Goal: Information Seeking & Learning: Learn about a topic

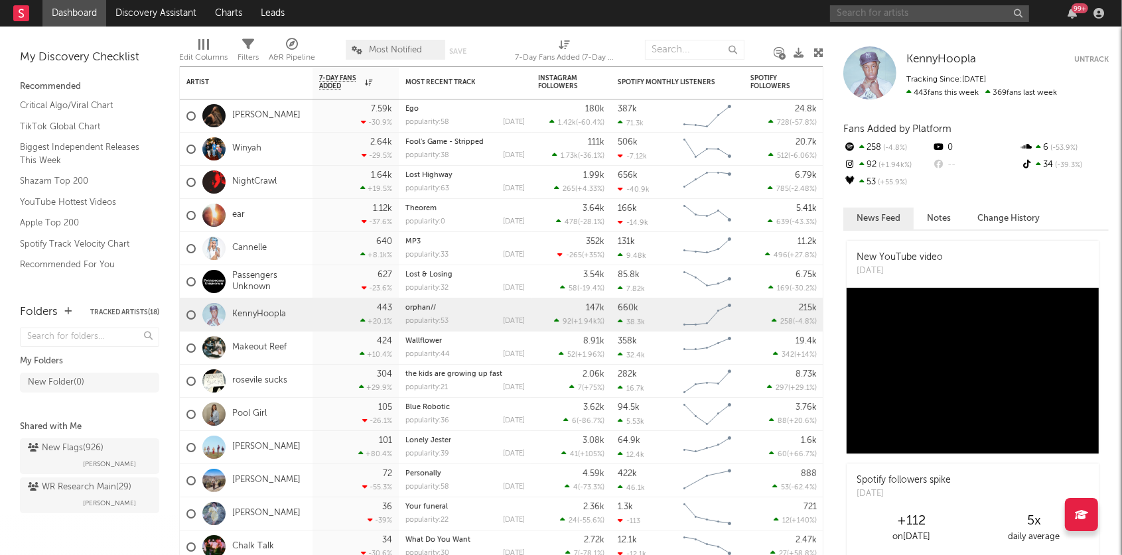
click at [878, 15] on input "text" at bounding box center [929, 13] width 199 height 17
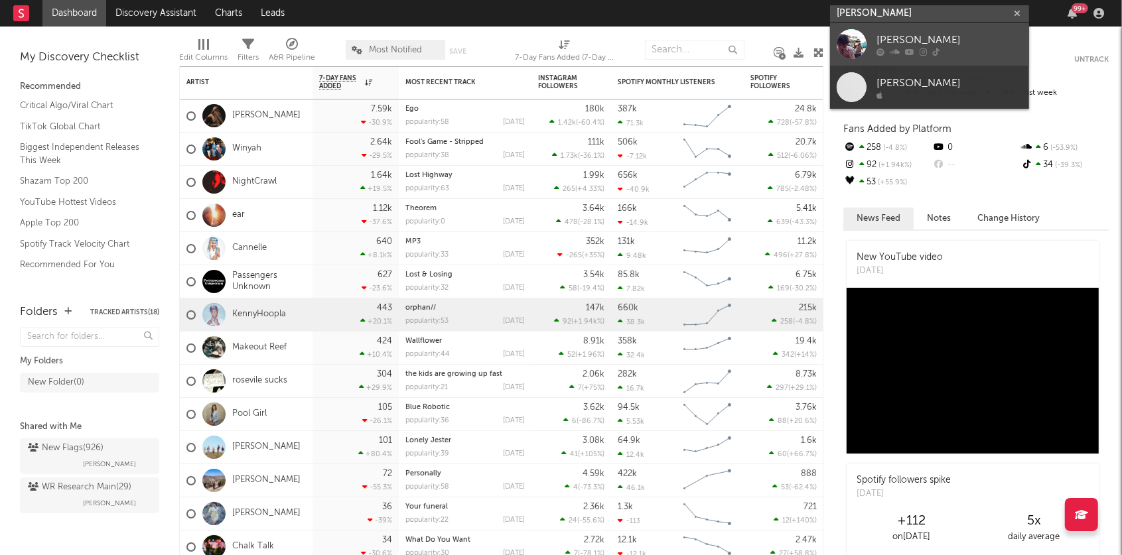
type input "[PERSON_NAME]"
click at [909, 52] on icon at bounding box center [909, 52] width 9 height 8
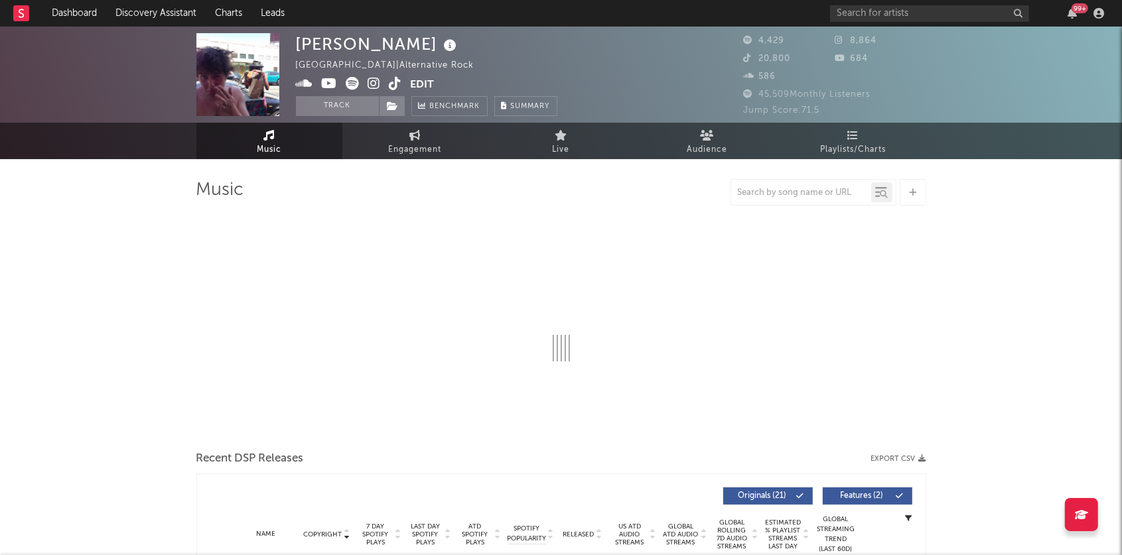
select select "6m"
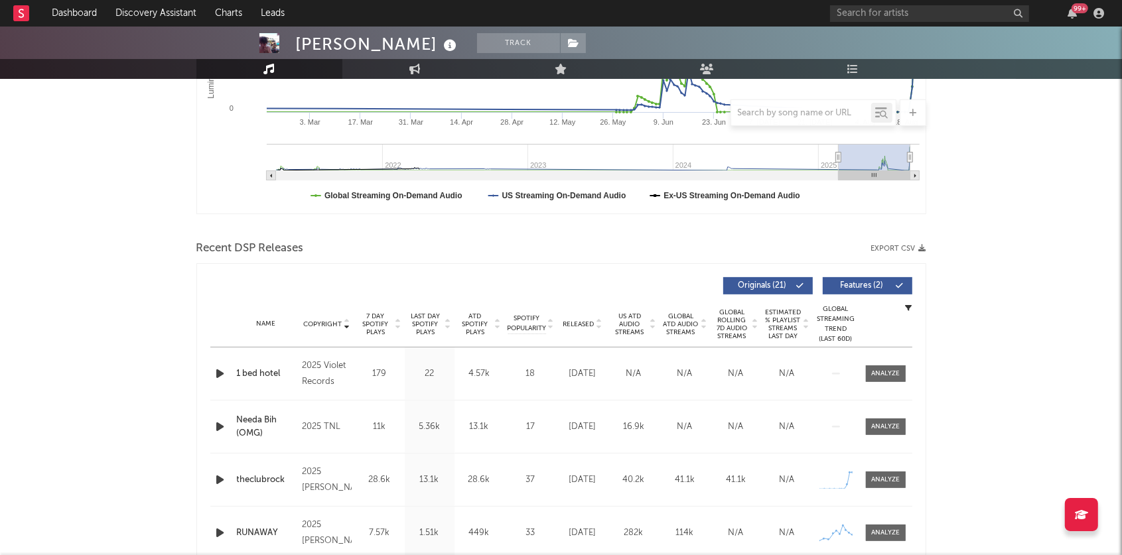
scroll to position [362, 0]
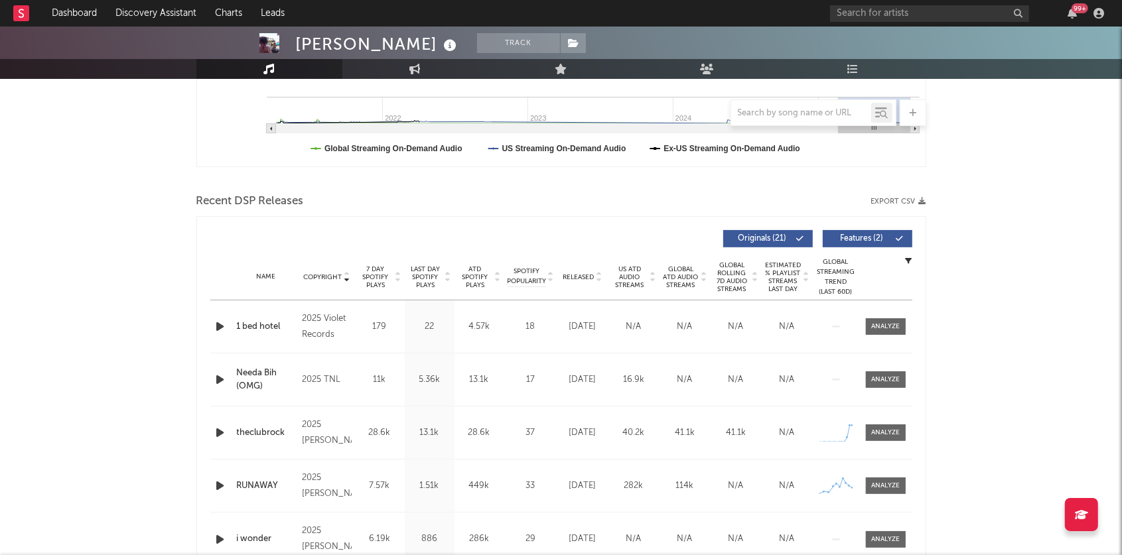
click at [222, 320] on icon "button" at bounding box center [221, 326] width 14 height 17
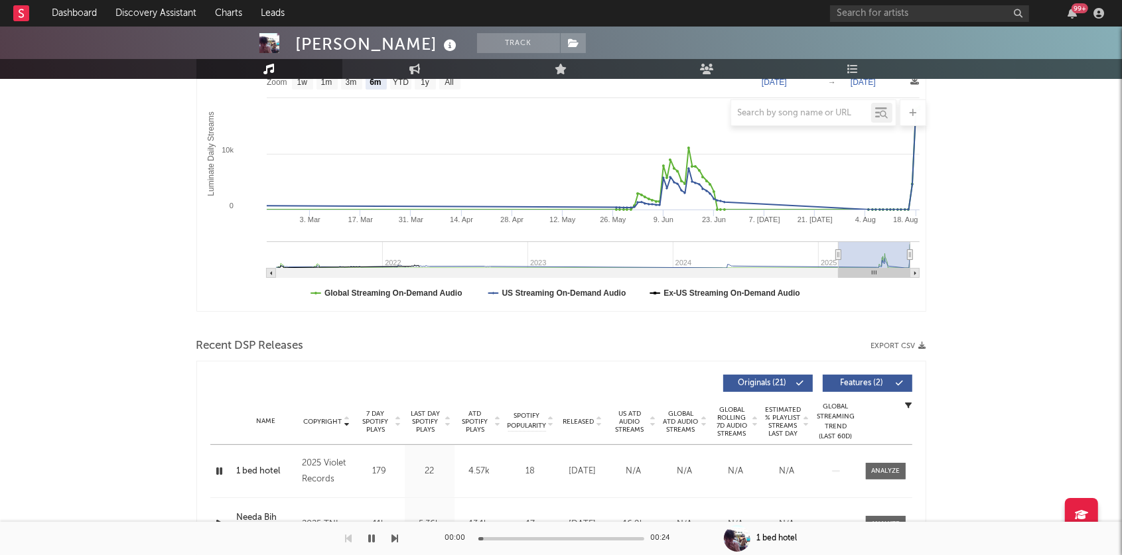
scroll to position [0, 0]
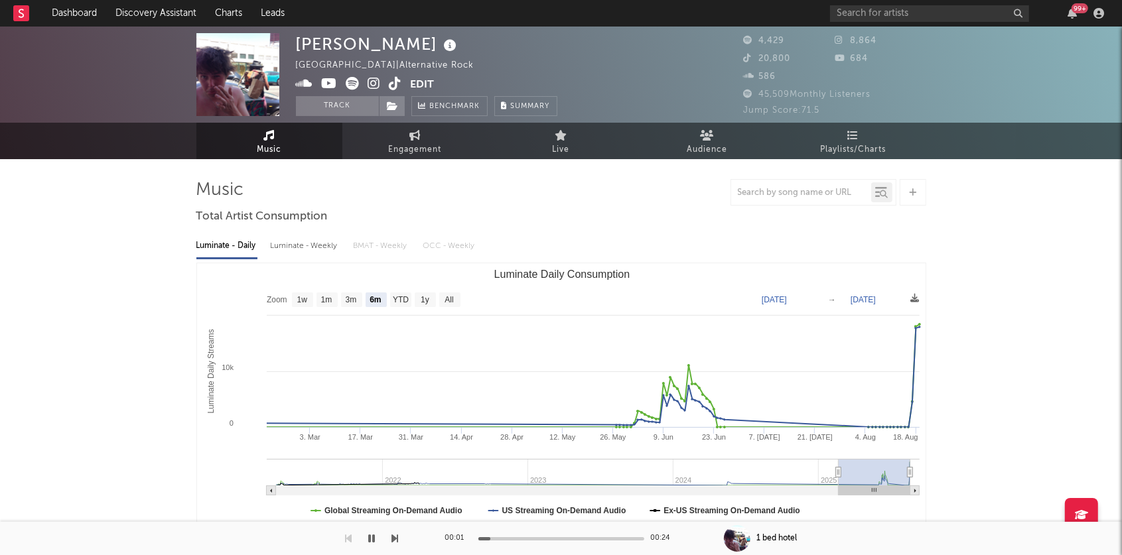
click at [376, 87] on icon at bounding box center [374, 83] width 13 height 13
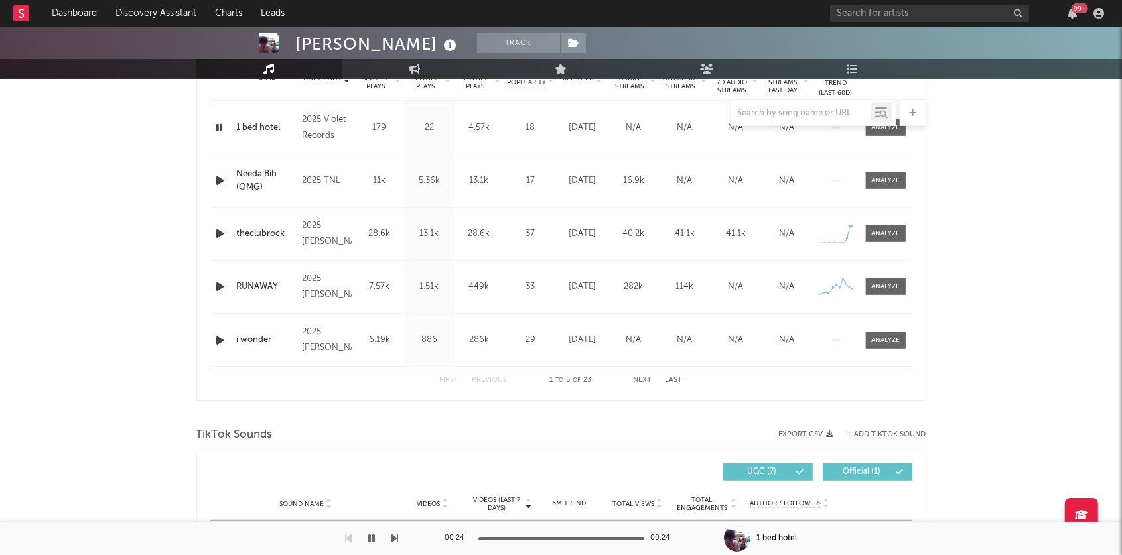
scroll to position [774, 0]
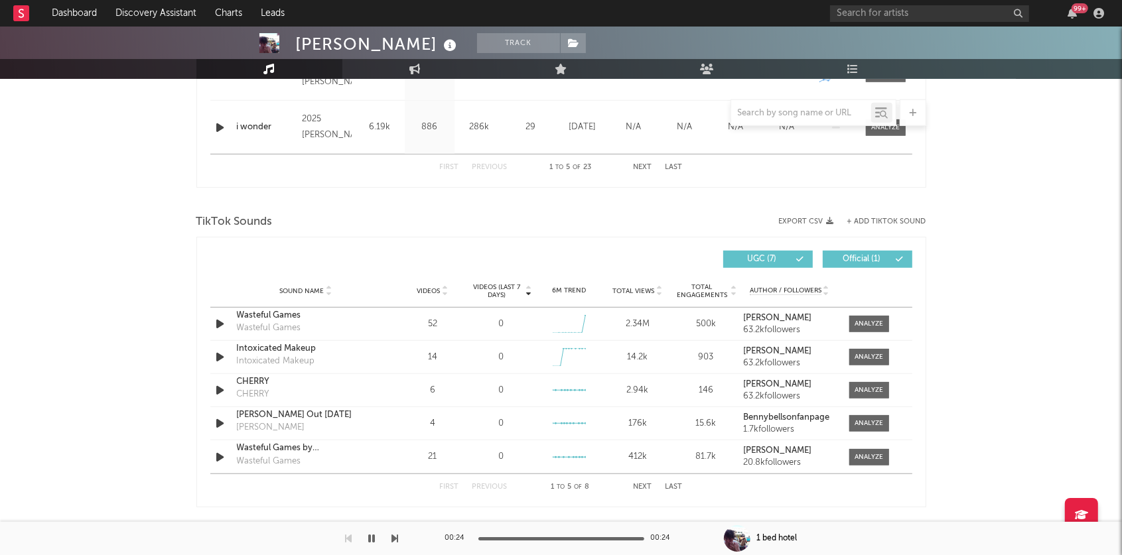
click at [528, 287] on icon at bounding box center [528, 288] width 7 height 5
click at [528, 291] on icon at bounding box center [528, 293] width 7 height 5
click at [861, 322] on div at bounding box center [868, 324] width 29 height 10
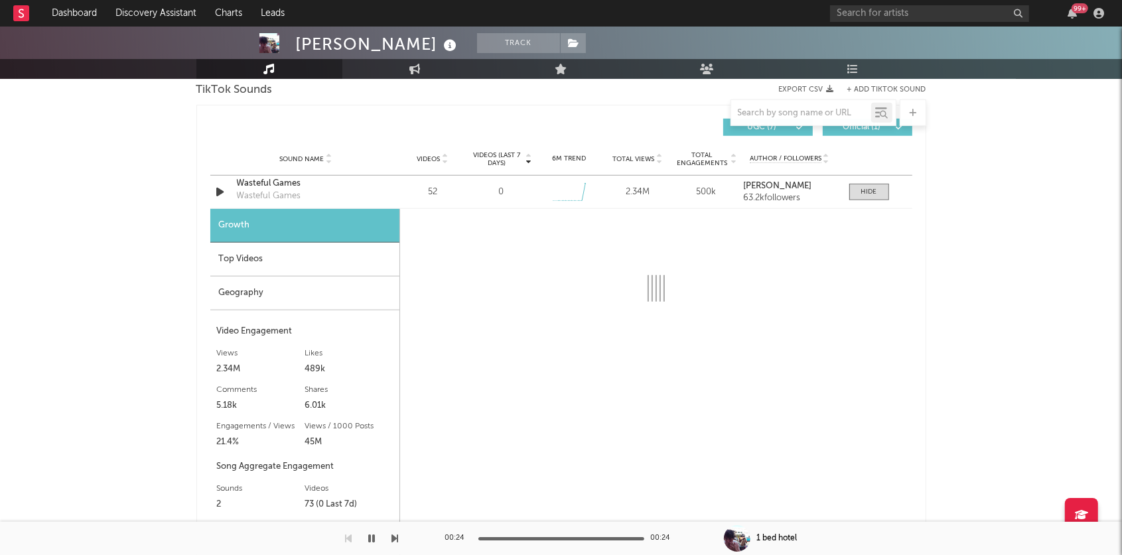
scroll to position [905, 0]
click at [284, 186] on div "Wasteful Games" at bounding box center [306, 184] width 139 height 13
select select "6m"
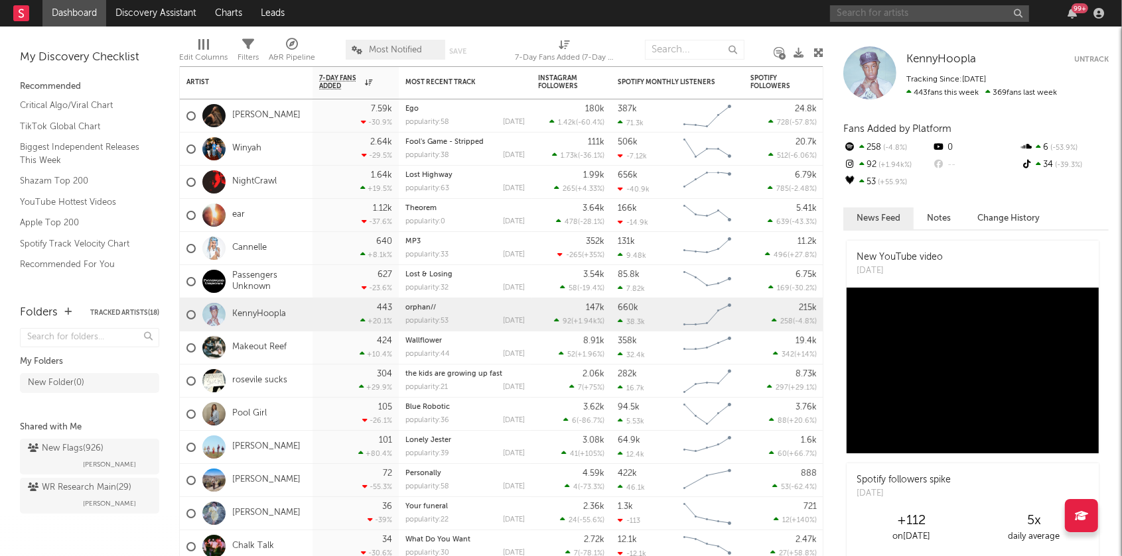
click at [927, 12] on input "text" at bounding box center [929, 13] width 199 height 17
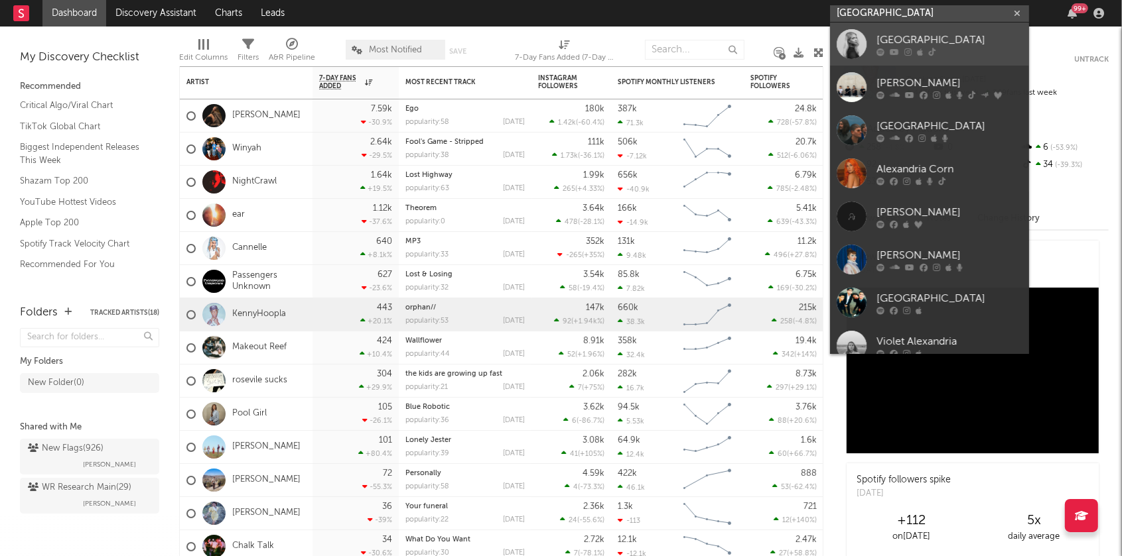
type input "alexandria"
click at [930, 34] on div "Alexandria" at bounding box center [949, 40] width 146 height 16
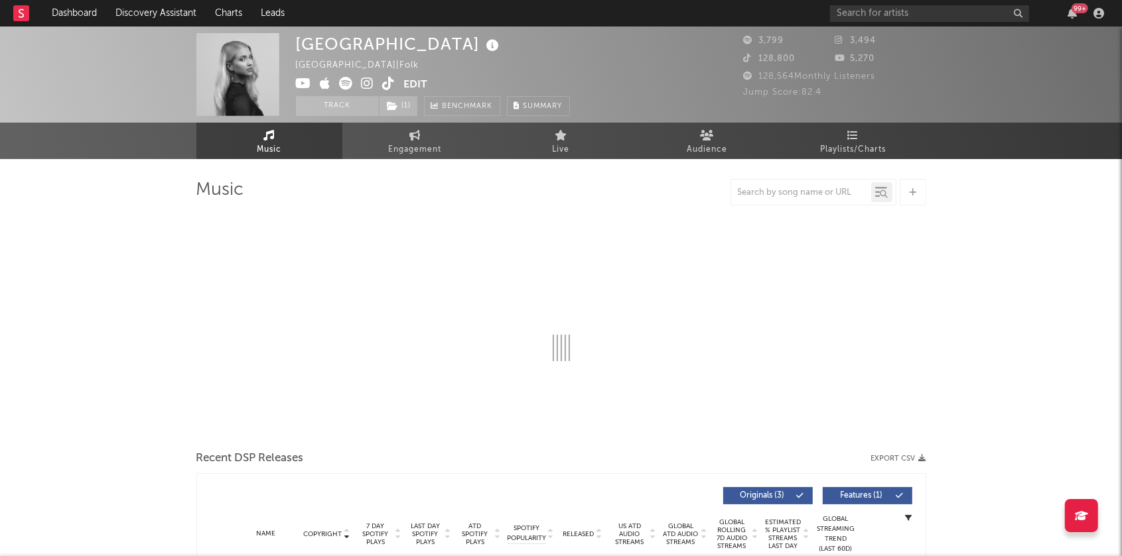
select select "1w"
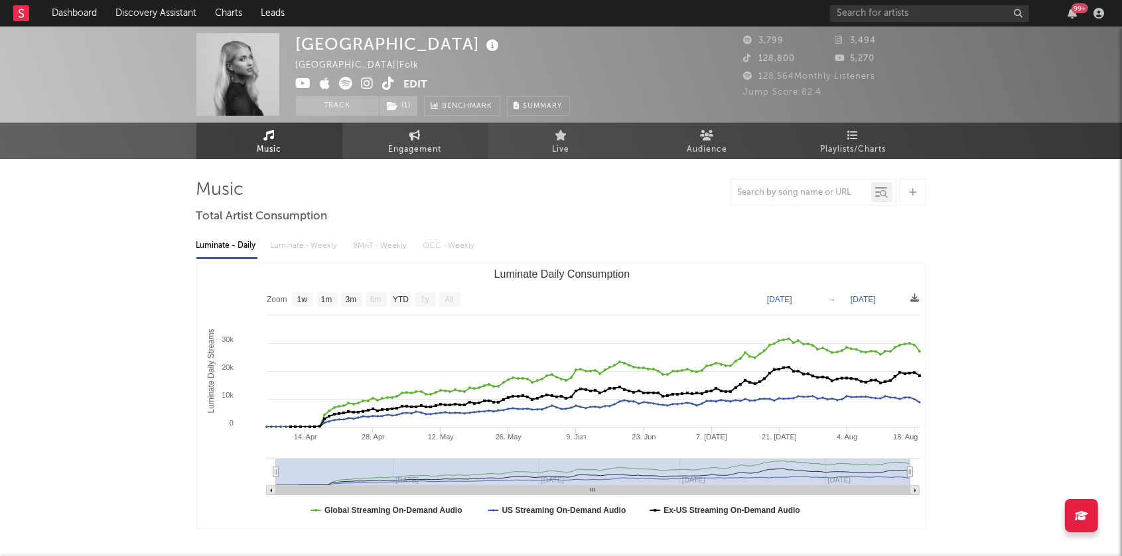
click at [434, 129] on link "Engagement" at bounding box center [415, 141] width 146 height 36
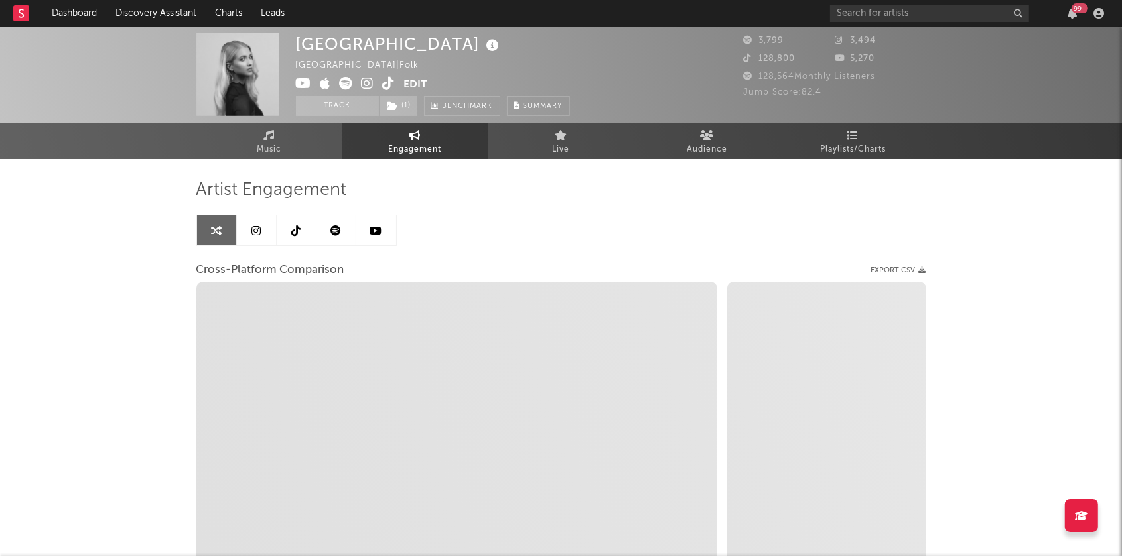
select select "1w"
select select "1m"
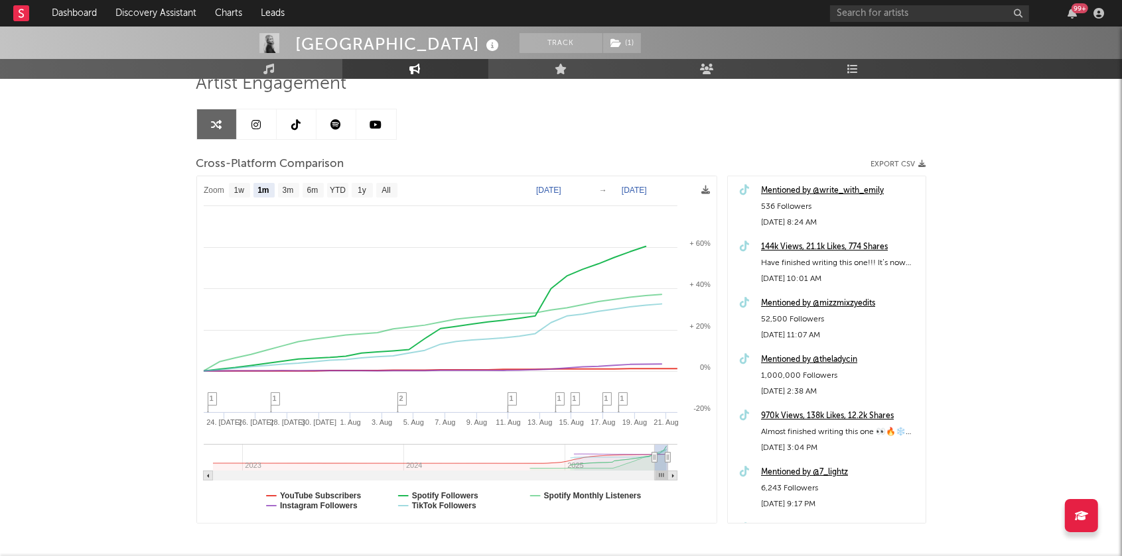
scroll to position [107, 0]
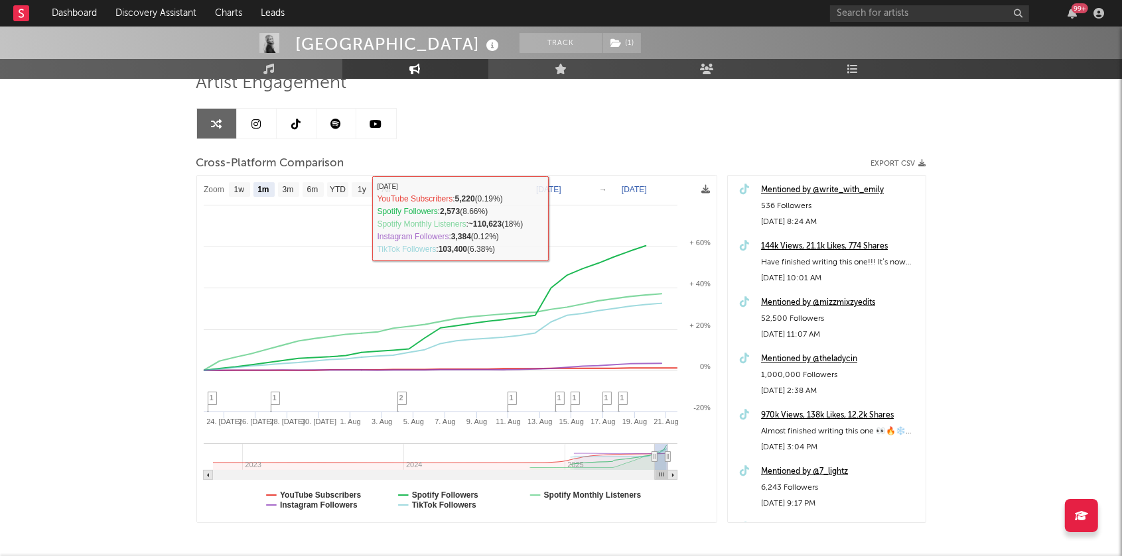
click at [296, 120] on icon at bounding box center [295, 124] width 9 height 11
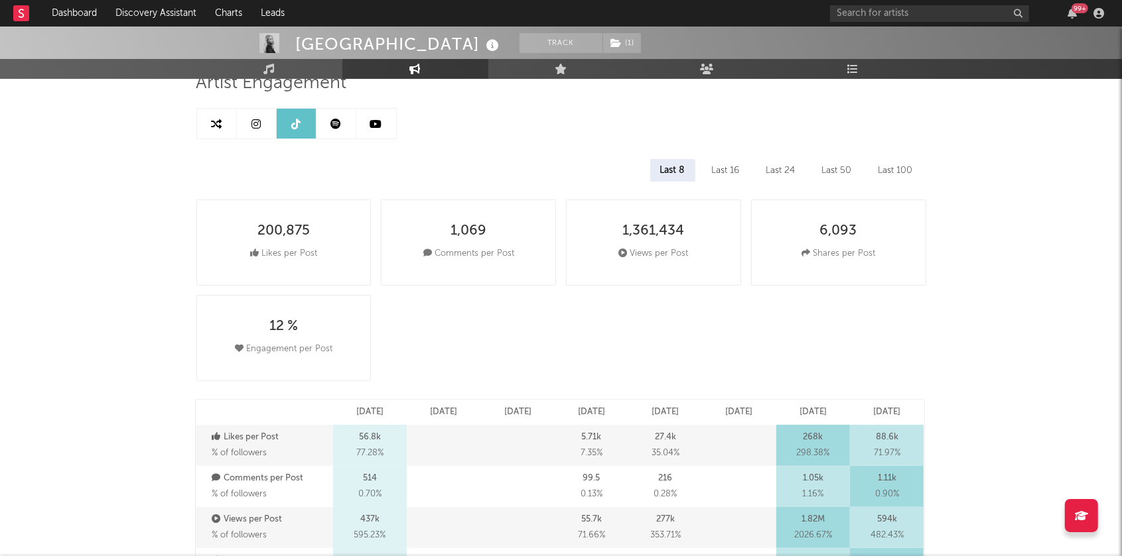
select select "6m"
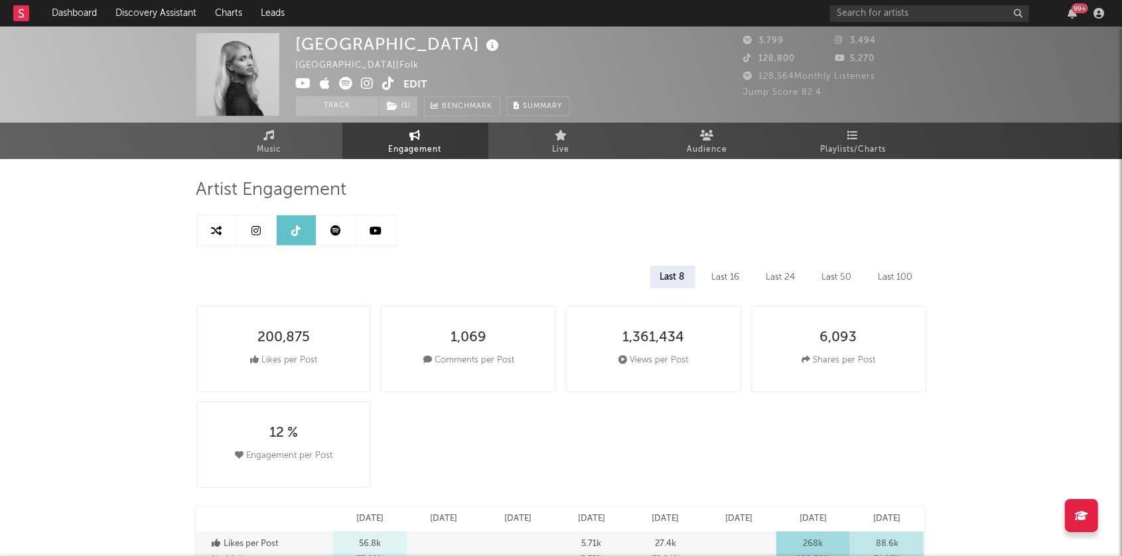
click at [365, 84] on icon at bounding box center [367, 83] width 13 height 13
click at [297, 146] on link "Music" at bounding box center [269, 141] width 146 height 36
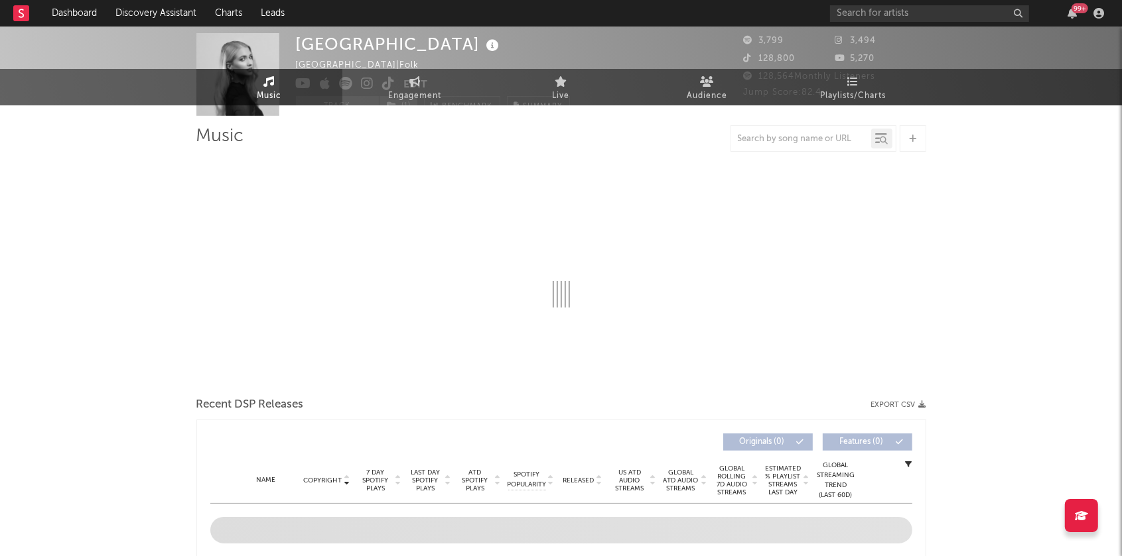
select select "1w"
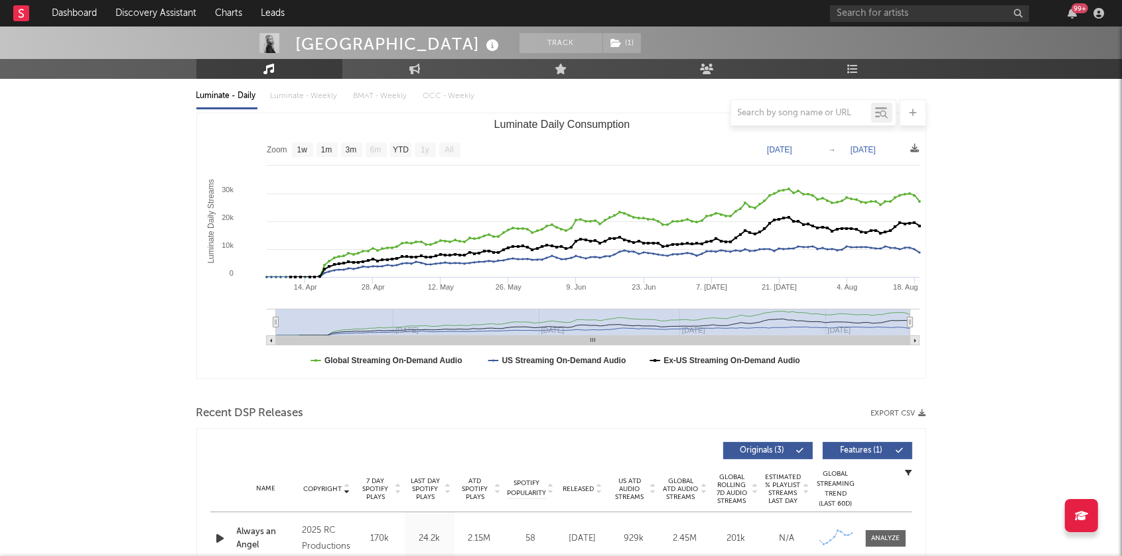
scroll to position [111, 0]
